Goal: Find specific page/section: Find specific page/section

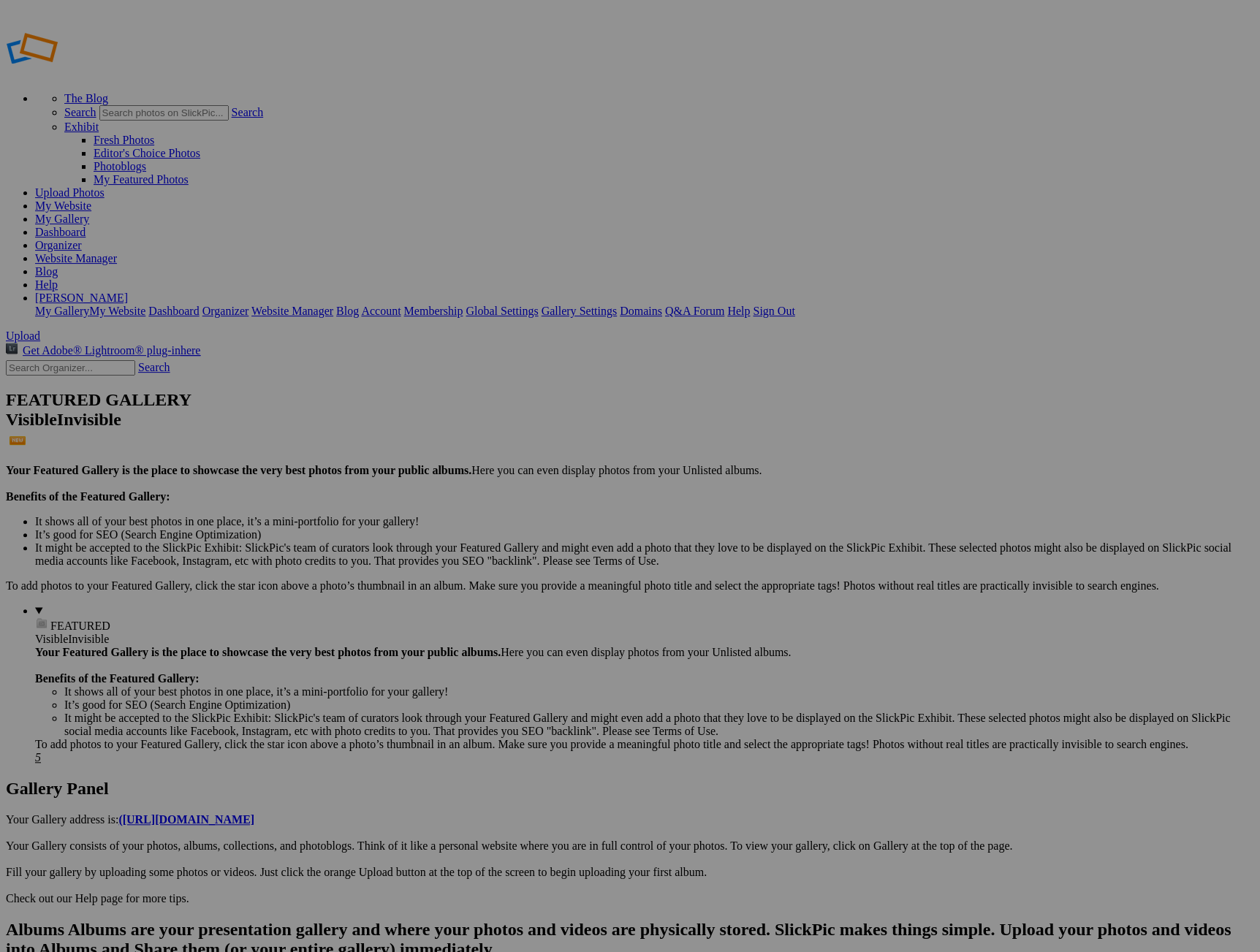
click at [58, 265] on link "Blog" at bounding box center [46, 271] width 23 height 13
